Goal: Navigation & Orientation: Find specific page/section

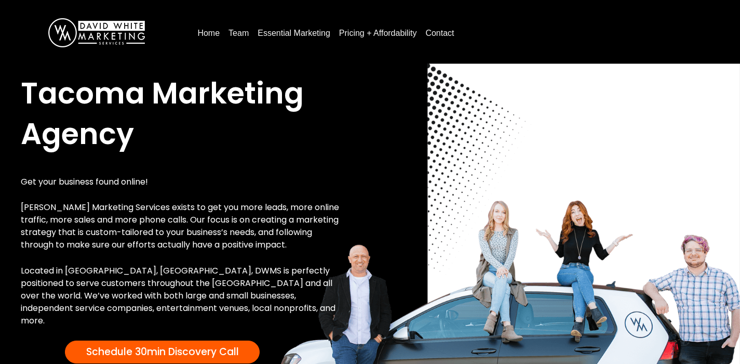
click at [242, 32] on link "Team" at bounding box center [238, 33] width 29 height 17
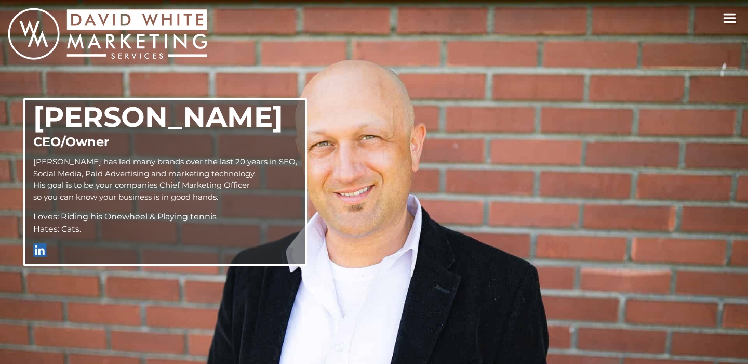
click at [729, 20] on icon "toggle navigation" at bounding box center [730, 18] width 14 height 10
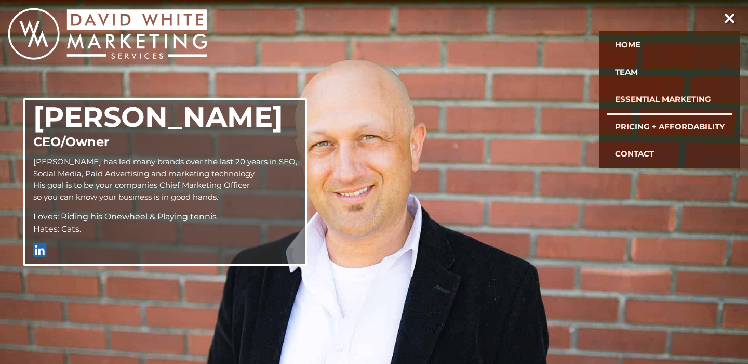
click at [665, 95] on link "Essential Marketing" at bounding box center [669, 100] width 125 height 28
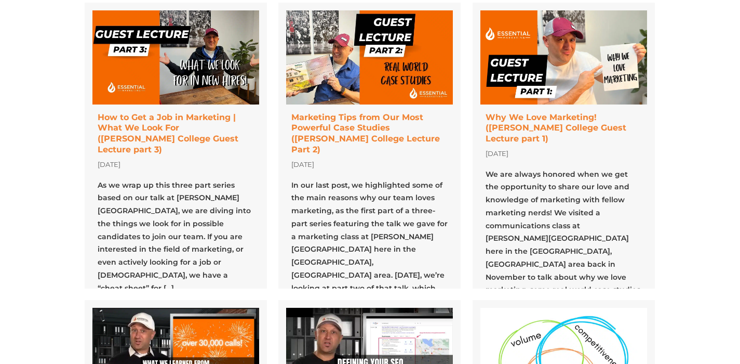
scroll to position [127, 0]
